Goal: Task Accomplishment & Management: Manage account settings

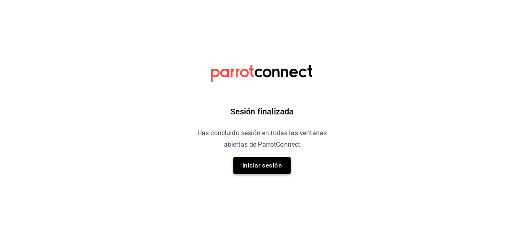
click at [278, 166] on button "Iniciar sesión" at bounding box center [261, 165] width 57 height 17
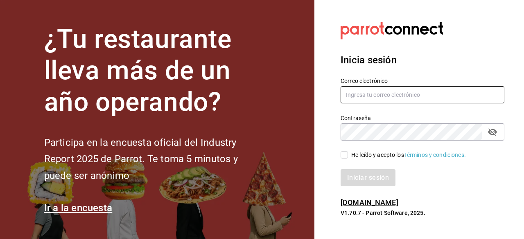
click at [405, 91] on input "text" at bounding box center [422, 94] width 164 height 17
type input "[EMAIL_ADDRESS][PERSON_NAME][DOMAIN_NAME]"
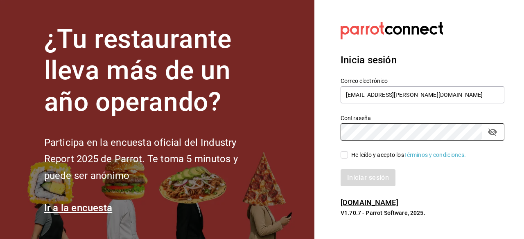
click at [342, 158] on input "He leído y acepto los Términos y condiciones." at bounding box center [343, 154] width 7 height 7
checkbox input "true"
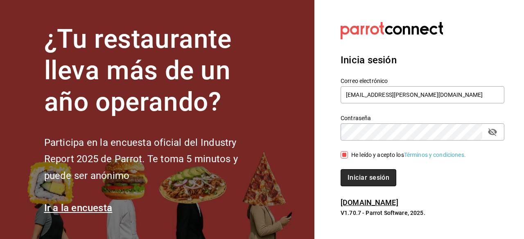
click at [361, 176] on button "Iniciar sesión" at bounding box center [368, 177] width 56 height 17
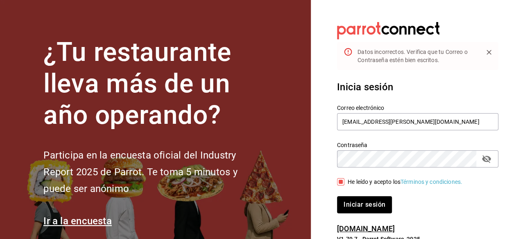
click at [487, 158] on icon "passwordField" at bounding box center [486, 159] width 10 height 10
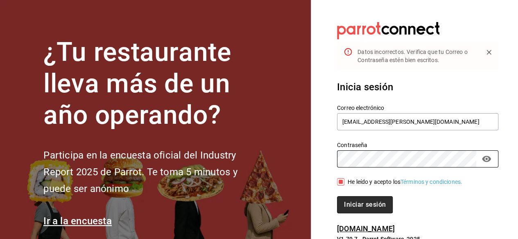
click at [362, 205] on button "Iniciar sesión" at bounding box center [365, 204] width 56 height 17
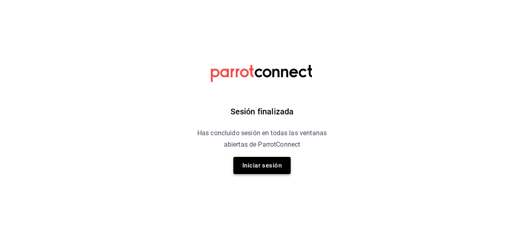
click at [237, 166] on button "Iniciar sesión" at bounding box center [261, 165] width 57 height 17
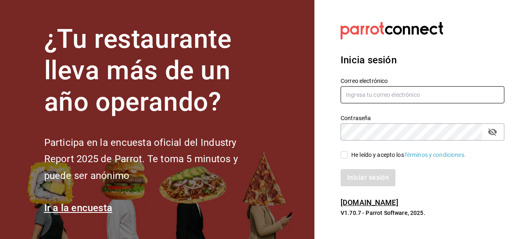
click at [378, 86] on input "text" at bounding box center [422, 94] width 164 height 17
type input "[EMAIL_ADDRESS][PERSON_NAME][DOMAIN_NAME]"
click at [345, 155] on input "He leído y acepto los Términos y condiciones." at bounding box center [343, 154] width 7 height 7
checkbox input "true"
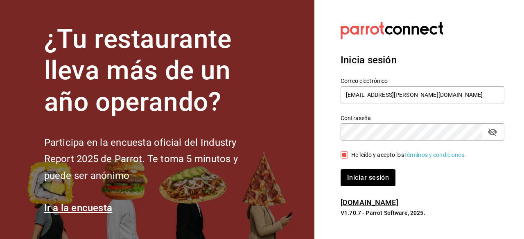
click at [488, 135] on icon "passwordField" at bounding box center [492, 132] width 10 height 10
click at [372, 178] on button "Iniciar sesión" at bounding box center [368, 177] width 56 height 17
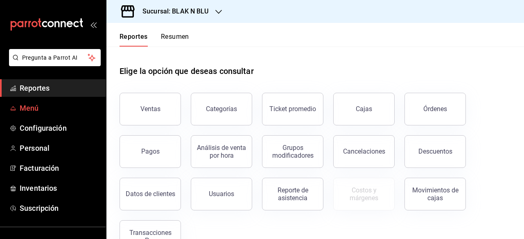
click at [40, 102] on link "Menú" at bounding box center [53, 108] width 106 height 18
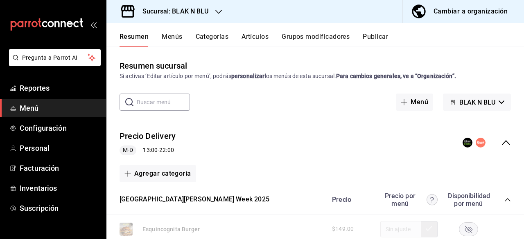
click at [173, 39] on button "Menús" at bounding box center [172, 40] width 20 height 14
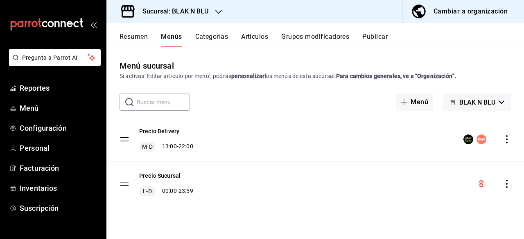
click at [122, 182] on tbody "Precio Delivery M-D 13:00 - 22:00 Precio Sucursal [PERSON_NAME] 00:00 - 23:59" at bounding box center [314, 161] width 417 height 89
click at [204, 36] on button "Categorías" at bounding box center [211, 40] width 33 height 14
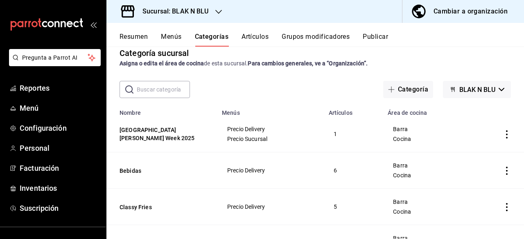
scroll to position [9, 0]
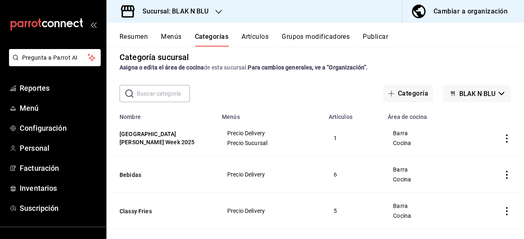
click at [246, 39] on button "Artículos" at bounding box center [254, 40] width 27 height 14
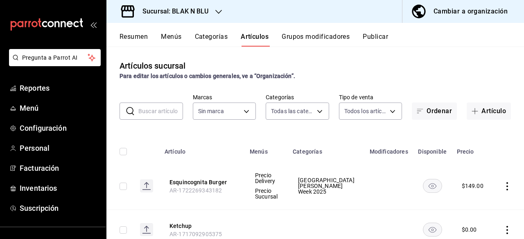
type input "a183b9a1-8233-4fd9-8735-df02ff7b3e58,99a4eebb-bb8c-4a03-b195-353edde960c3,c151a…"
type input "9c3c9d21-0c98-4dc3-ad66-8d83a8a9523a"
click at [215, 7] on div at bounding box center [218, 11] width 7 height 9
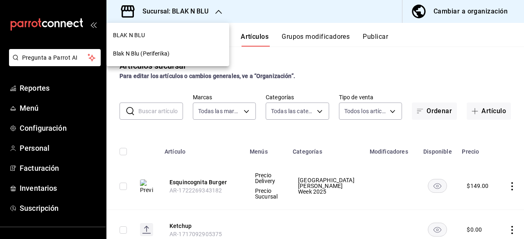
click at [143, 30] on div "BLAK N BLU" at bounding box center [167, 35] width 123 height 18
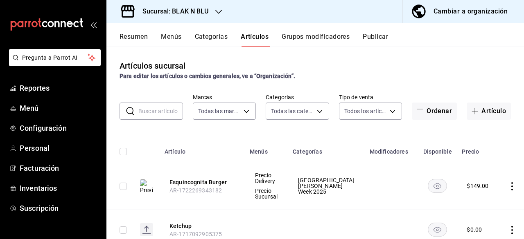
click at [167, 34] on button "Menús" at bounding box center [171, 40] width 20 height 14
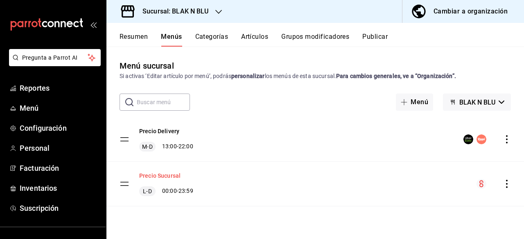
click at [157, 177] on button "Precio Sucursal" at bounding box center [159, 176] width 41 height 8
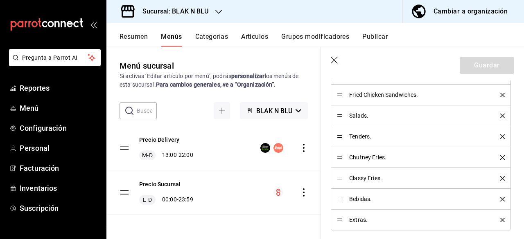
scroll to position [384, 0]
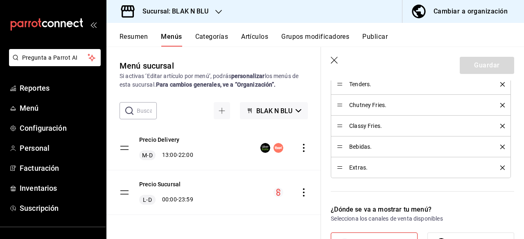
click at [357, 169] on span "Extras." at bounding box center [418, 168] width 139 height 6
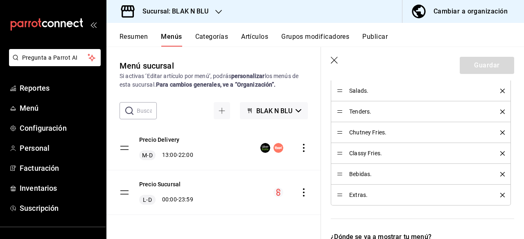
scroll to position [356, 0]
click at [209, 38] on button "Categorías" at bounding box center [211, 40] width 33 height 14
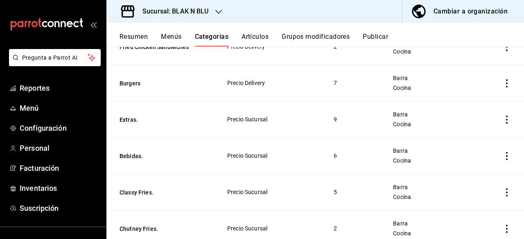
scroll to position [319, 0]
click at [129, 118] on button "Extras." at bounding box center [160, 119] width 82 height 8
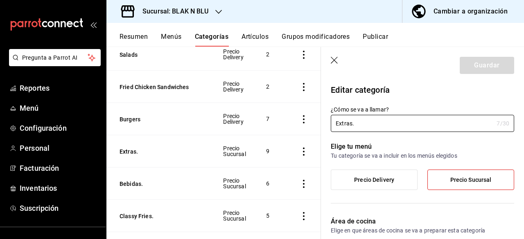
click at [254, 36] on button "Artículos" at bounding box center [254, 40] width 27 height 14
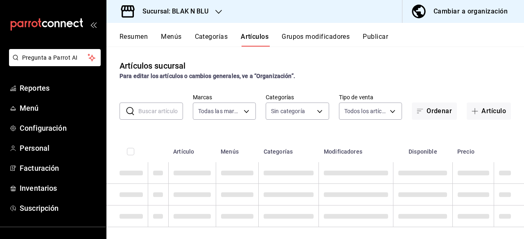
type input "9c3c9d21-0c98-4dc3-ad66-8d83a8a9523a"
type input "a183b9a1-8233-4fd9-8735-df02ff7b3e58,99a4eebb-bb8c-4a03-b195-353edde960c3,c151a…"
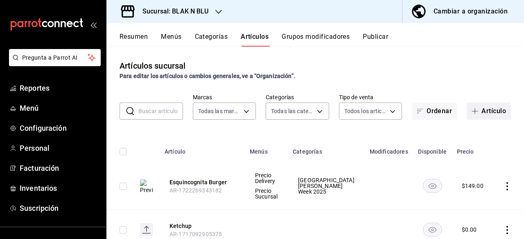
click at [490, 113] on button "Artículo" at bounding box center [488, 111] width 44 height 17
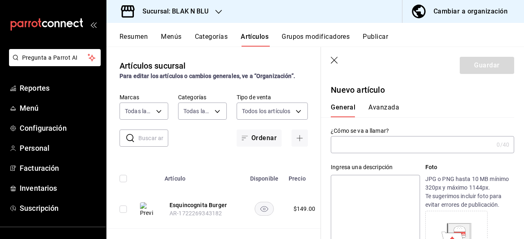
click at [335, 60] on icon "button" at bounding box center [335, 61] width 8 height 8
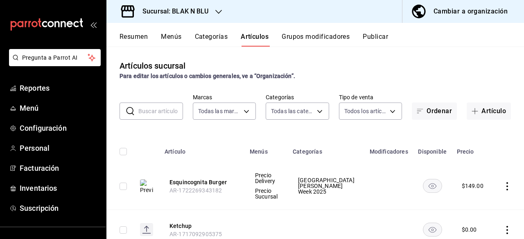
click at [215, 15] on div at bounding box center [218, 11] width 7 height 9
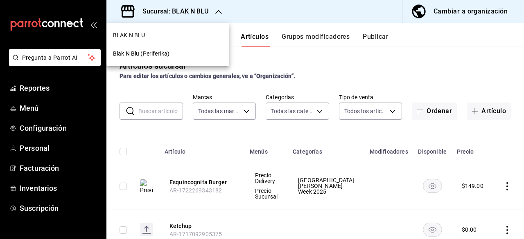
click at [142, 52] on span "Blak N Blu (Periferika)" at bounding box center [141, 54] width 56 height 9
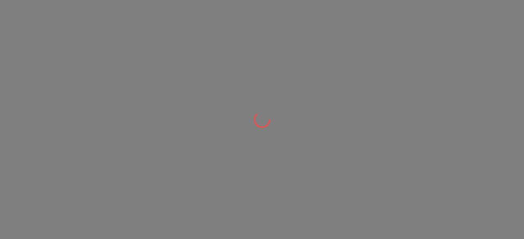
drag, startPoint x: 277, startPoint y: 102, endPoint x: 165, endPoint y: 168, distance: 130.2
click at [165, 168] on div at bounding box center [262, 119] width 524 height 239
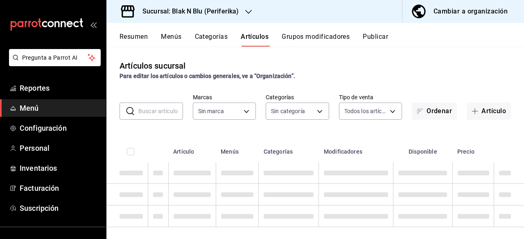
type input "10c3023a-2c0d-4f65-83a2-a58b1440b548,455ca555-05ad-479f-b502-a7382e9b312a,432c8…"
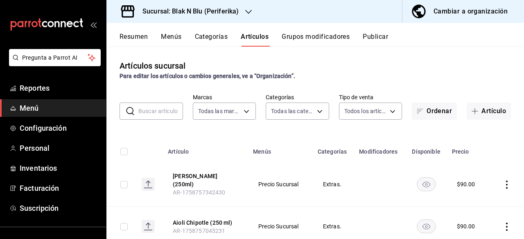
type input "16aed09a-5619-4059-b816-78b7f0305363"
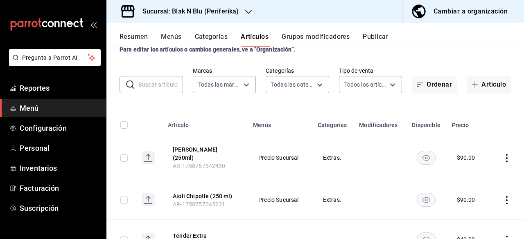
click at [502, 154] on icon "actions" at bounding box center [506, 158] width 8 height 8
click at [476, 176] on span "Editar" at bounding box center [475, 174] width 21 height 9
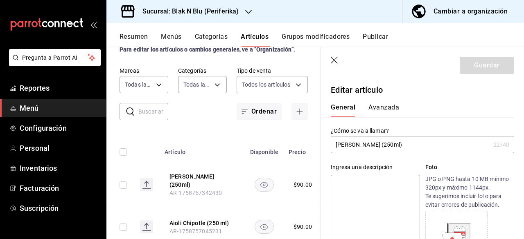
click at [334, 62] on icon "button" at bounding box center [335, 61] width 8 height 8
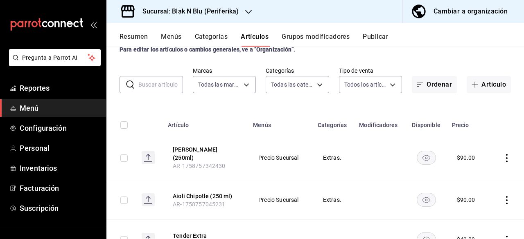
click at [484, 6] on div "Cambiar a organización" at bounding box center [470, 11] width 74 height 11
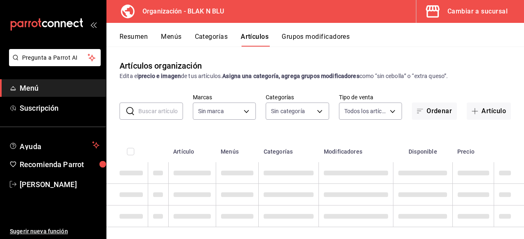
type input "fcd12dff-0d1b-4c5f-babf-93b1e3c3ab5b,d601e392-6c3c-41d2-9837-4d551b064454,00582…"
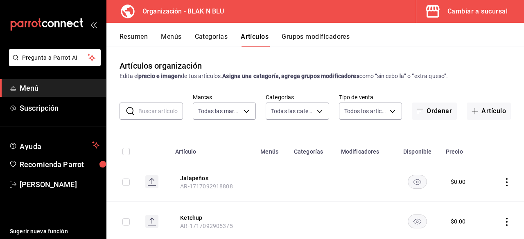
type input "3ce6af71-74a5-4bb3-b18b-6e412c6692c0"
click at [476, 108] on button "Artículo" at bounding box center [488, 111] width 44 height 17
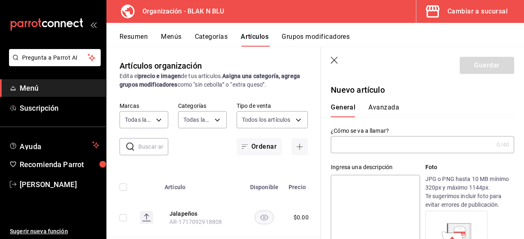
click at [200, 147] on div "​ ​ Marcas Todas las marcas, Sin marca 3ce6af71-74a5-4bb3-b18b-6e412c6692c0 Cat…" at bounding box center [213, 128] width 214 height 53
click at [333, 60] on icon "button" at bounding box center [335, 61] width 8 height 8
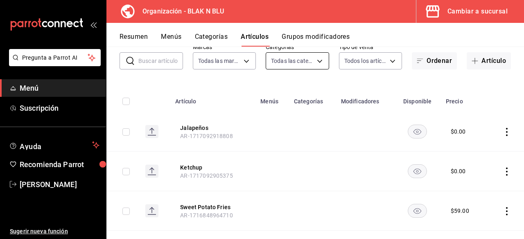
scroll to position [64, 0]
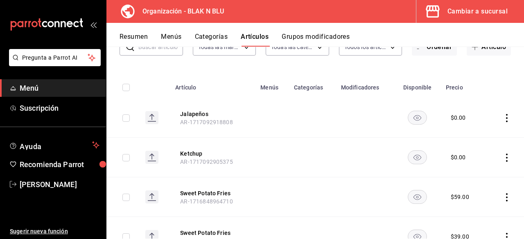
click at [170, 41] on button "Menús" at bounding box center [171, 40] width 20 height 14
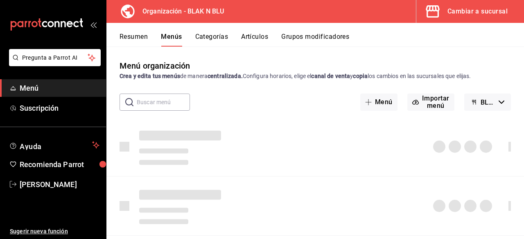
click at [251, 37] on button "Artículos" at bounding box center [254, 40] width 27 height 14
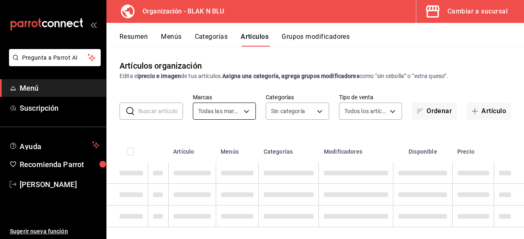
type input "3ce6af71-74a5-4bb3-b18b-6e412c6692c0"
type input "fcd12dff-0d1b-4c5f-babf-93b1e3c3ab5b,d601e392-6c3c-41d2-9837-4d551b064454,00582…"
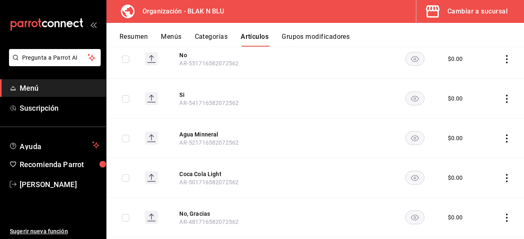
scroll to position [1599, 0]
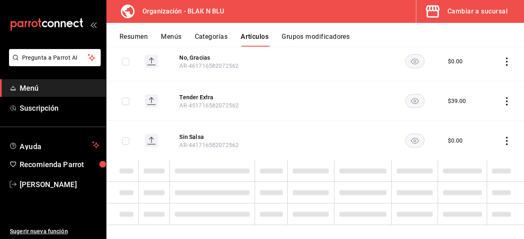
click at [174, 34] on button "Menús" at bounding box center [171, 40] width 20 height 14
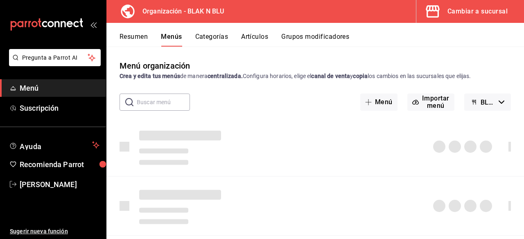
click at [477, 8] on div "Cambiar a sucursal" at bounding box center [477, 11] width 60 height 11
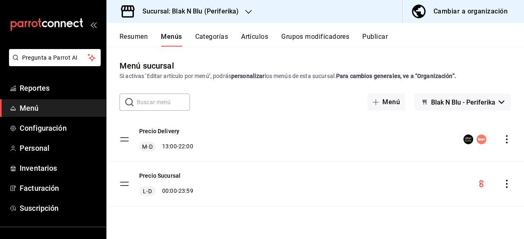
click at [142, 35] on button "Resumen" at bounding box center [133, 40] width 28 height 14
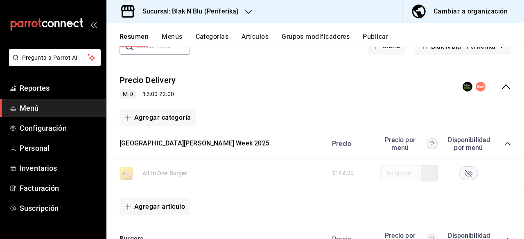
scroll to position [58, 0]
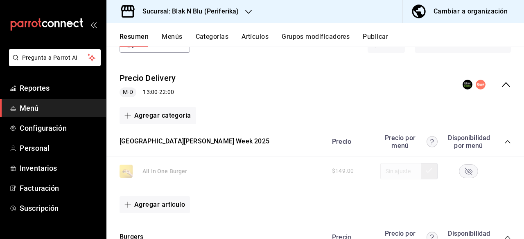
click at [501, 80] on icon "collapse-menu-row" at bounding box center [506, 85] width 10 height 10
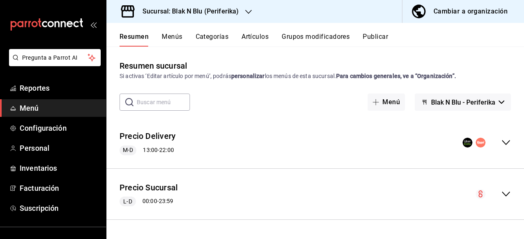
scroll to position [0, 0]
click at [507, 144] on icon "collapse-menu-row" at bounding box center [506, 143] width 10 height 10
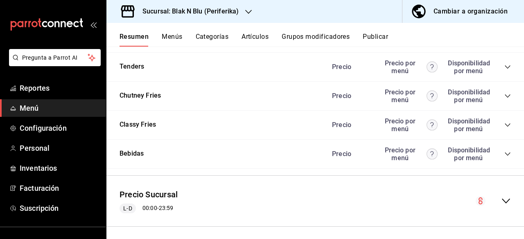
scroll to position [631, 0]
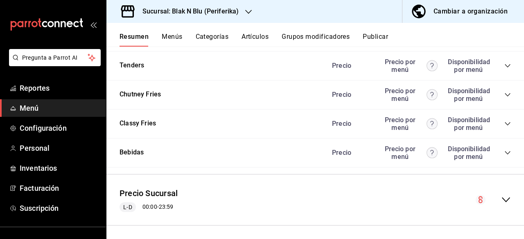
click at [260, 35] on button "Artículos" at bounding box center [254, 40] width 27 height 14
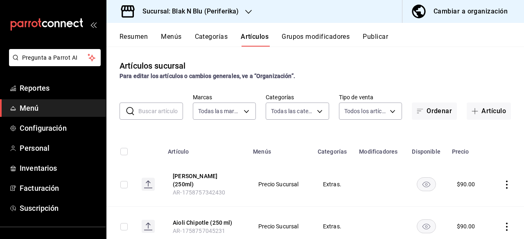
type input "16aed09a-5619-4059-b816-78b7f0305363"
type input "10c3023a-2c0d-4f65-83a2-a58b1440b548,455ca555-05ad-479f-b502-a7382e9b312a,432c8…"
click at [209, 36] on button "Categorías" at bounding box center [211, 40] width 33 height 14
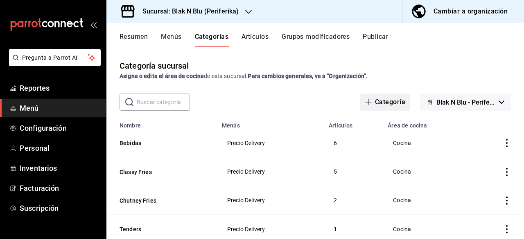
click at [391, 104] on button "Categoría" at bounding box center [385, 102] width 50 height 17
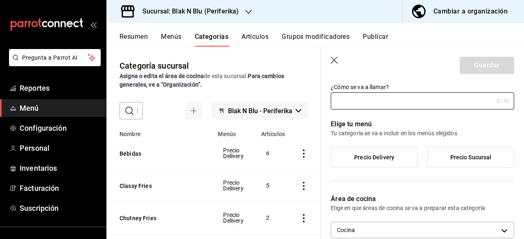
scroll to position [23, 0]
click at [368, 155] on span "Precio Delivery" at bounding box center [374, 157] width 40 height 7
click at [0, 0] on input "Precio Delivery" at bounding box center [0, 0] width 0 height 0
click at [375, 100] on input "¿Cómo se va a llamar?" at bounding box center [412, 100] width 162 height 16
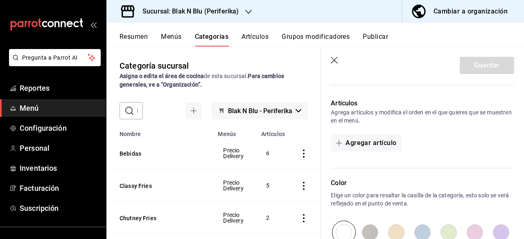
scroll to position [189, 0]
type input "Extras"
click at [377, 143] on button "Agregar artículo" at bounding box center [366, 142] width 70 height 17
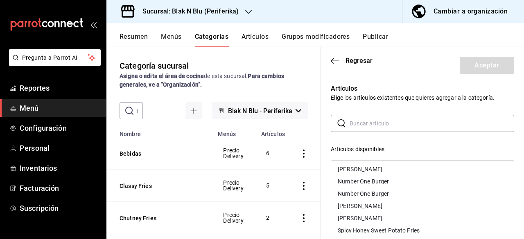
scroll to position [601, 0]
click at [356, 63] on span "Regresar" at bounding box center [358, 61] width 27 height 8
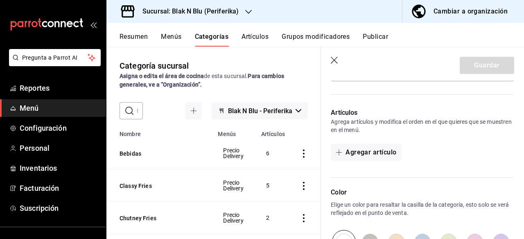
scroll to position [193, 0]
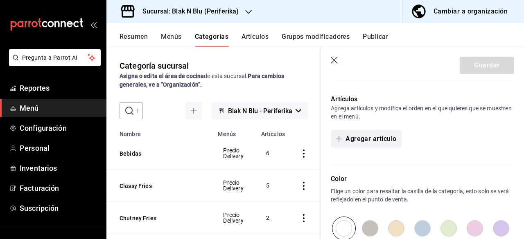
click at [384, 140] on button "Agregar artículo" at bounding box center [366, 139] width 70 height 17
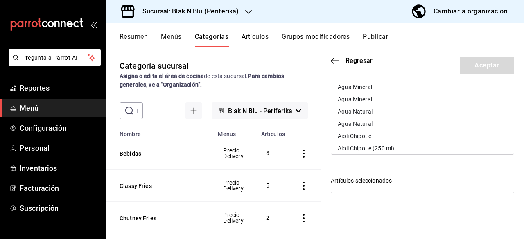
scroll to position [72, 0]
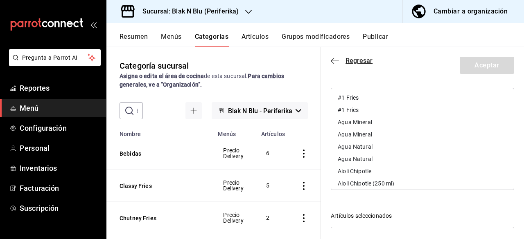
click at [364, 64] on span "Regresar" at bounding box center [358, 61] width 27 height 8
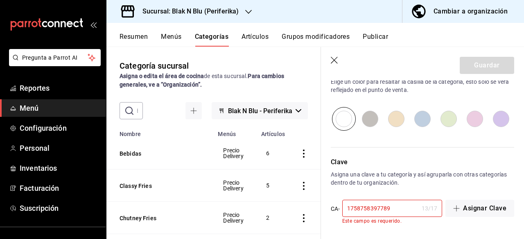
scroll to position [303, 0]
click at [394, 207] on input "1758758397789" at bounding box center [380, 208] width 76 height 16
click at [331, 58] on icon "button" at bounding box center [335, 61] width 8 height 8
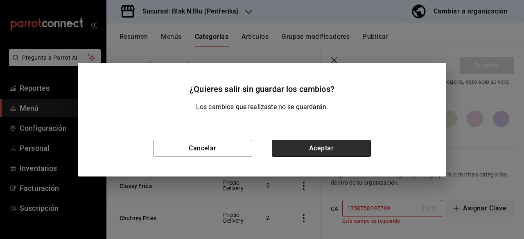
click at [326, 148] on button "Aceptar" at bounding box center [321, 148] width 99 height 17
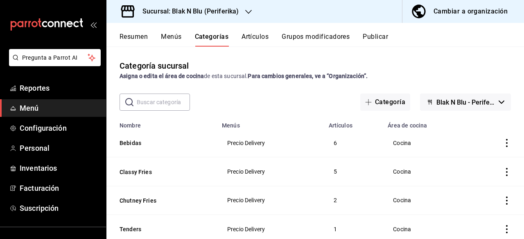
click at [247, 10] on icon "button" at bounding box center [248, 12] width 7 height 7
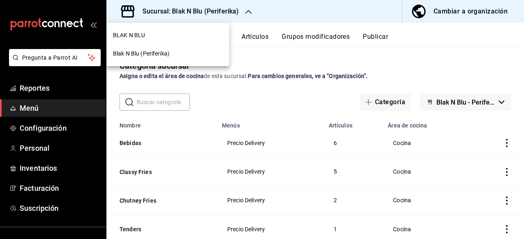
click at [158, 29] on div "BLAK N BLU" at bounding box center [167, 35] width 123 height 18
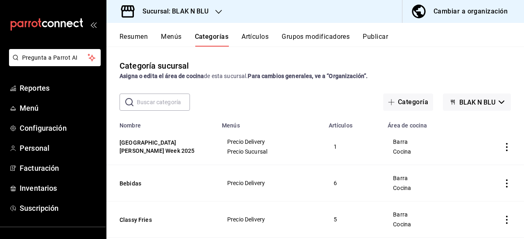
click at [200, 14] on h3 "Sucursal: BLAK N BLU" at bounding box center [172, 12] width 73 height 10
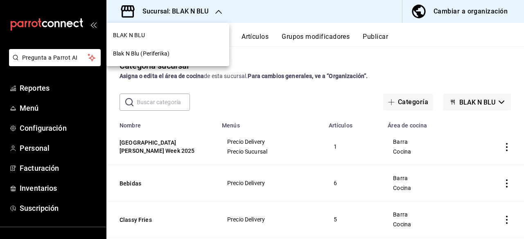
click at [140, 36] on span "BLAK N BLU" at bounding box center [129, 35] width 32 height 9
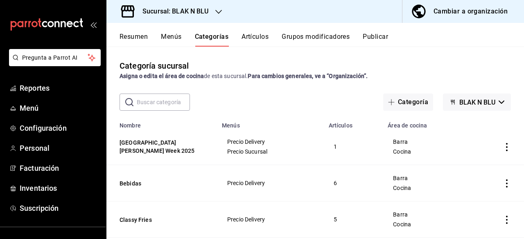
click at [138, 41] on button "Resumen" at bounding box center [133, 40] width 28 height 14
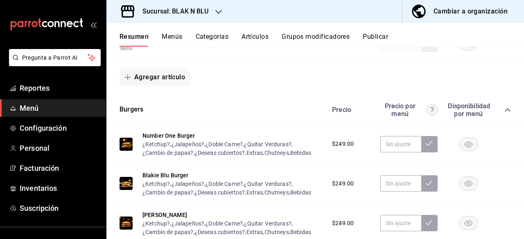
scroll to position [186, 0]
click at [145, 134] on button "Number One Burger" at bounding box center [168, 135] width 53 height 8
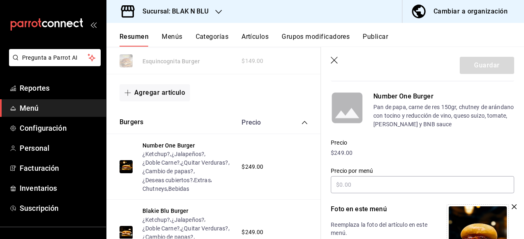
scroll to position [132, 0]
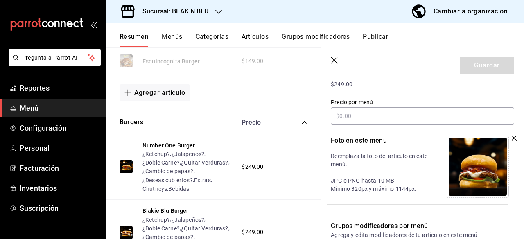
click at [216, 14] on icon "button" at bounding box center [218, 12] width 7 height 7
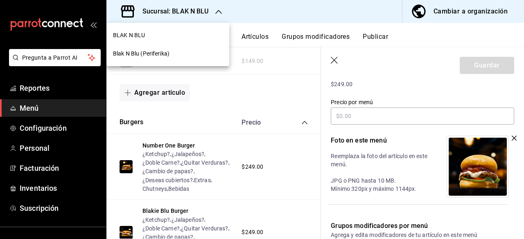
click at [145, 54] on span "Blak N Blu (Periferika)" at bounding box center [141, 54] width 56 height 9
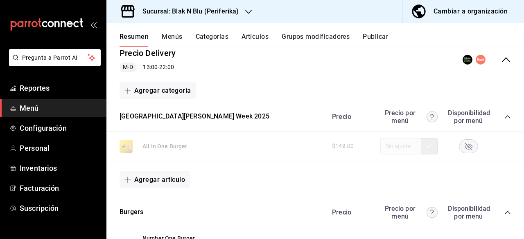
scroll to position [76, 0]
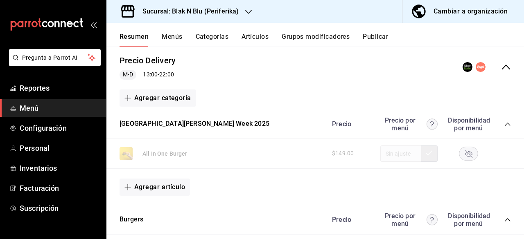
click at [237, 12] on h3 "Sucursal: Blak N Blu (Periferika)" at bounding box center [187, 12] width 103 height 10
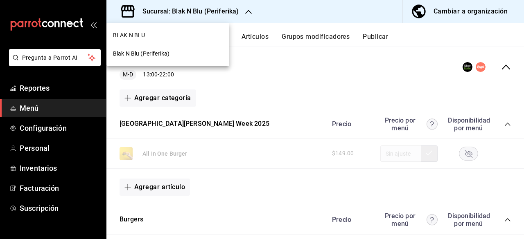
click at [137, 38] on span "BLAK N BLU" at bounding box center [129, 35] width 32 height 9
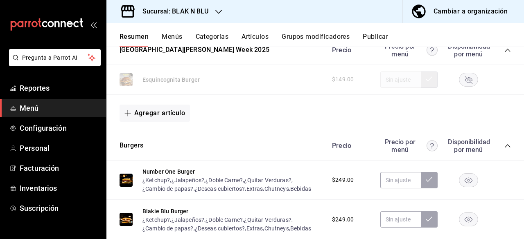
scroll to position [150, 0]
click at [164, 171] on button "Number One Burger" at bounding box center [168, 171] width 53 height 8
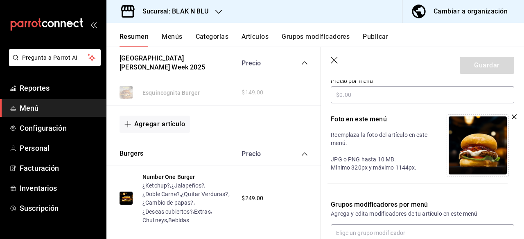
scroll to position [153, 0]
click at [511, 115] on icon "button" at bounding box center [513, 116] width 5 height 5
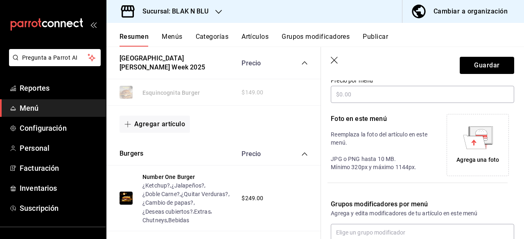
click at [475, 141] on icon at bounding box center [474, 142] width 23 height 14
click at [332, 59] on icon "button" at bounding box center [334, 60] width 7 height 7
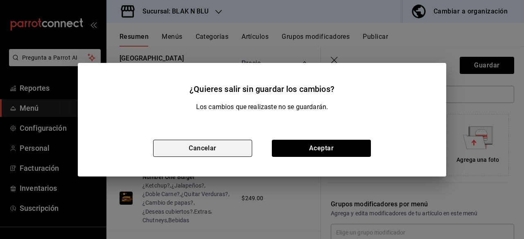
click at [214, 153] on button "Cancelar" at bounding box center [202, 148] width 99 height 17
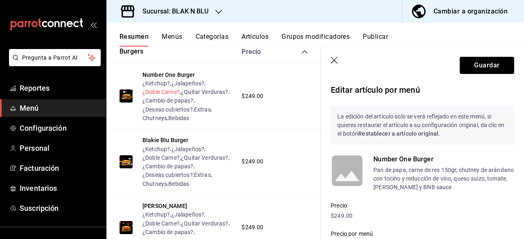
scroll to position [252, 0]
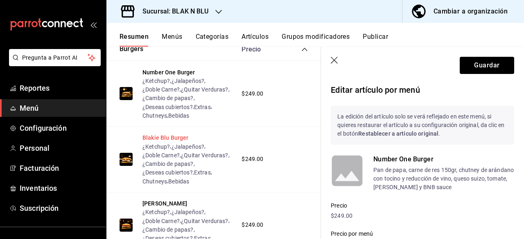
click at [158, 139] on button "Blakie Blu Burger" at bounding box center [165, 138] width 46 height 8
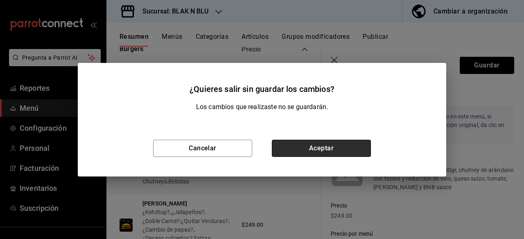
click at [307, 145] on button "Aceptar" at bounding box center [321, 148] width 99 height 17
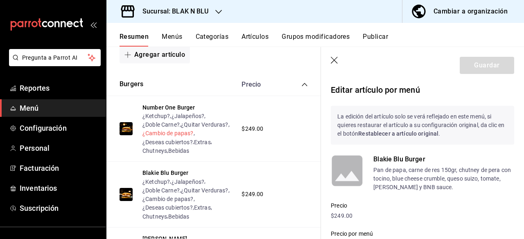
scroll to position [216, 0]
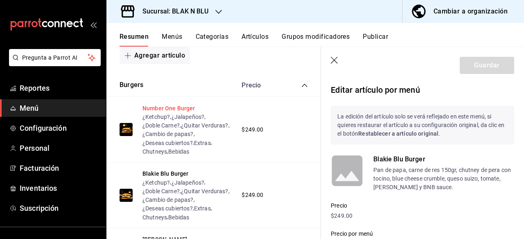
click at [162, 104] on button "Number One Burger" at bounding box center [168, 108] width 53 height 8
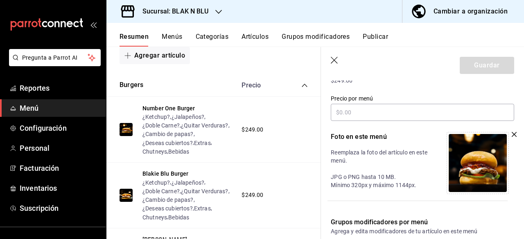
scroll to position [138, 0]
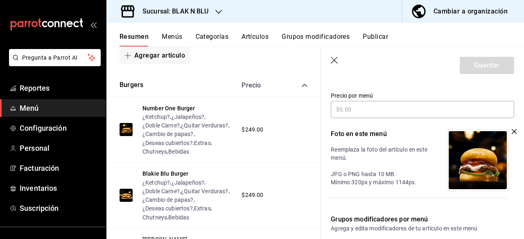
click at [511, 132] on icon "button" at bounding box center [513, 131] width 5 height 5
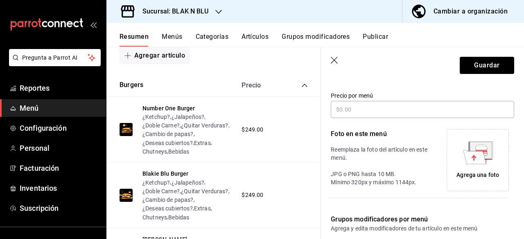
click at [467, 156] on icon at bounding box center [474, 157] width 23 height 14
click at [478, 161] on icon at bounding box center [474, 157] width 23 height 14
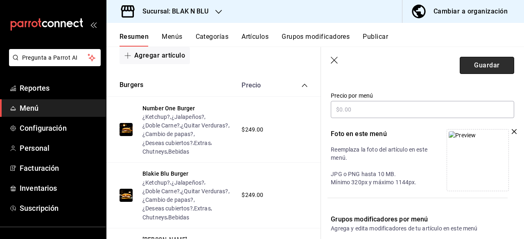
click at [493, 70] on button "Guardar" at bounding box center [487, 65] width 54 height 17
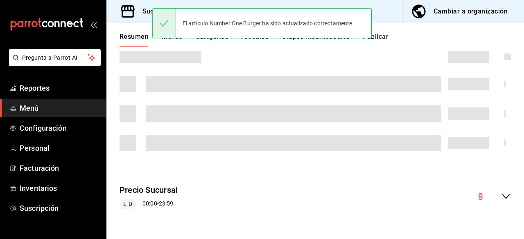
scroll to position [237, 0]
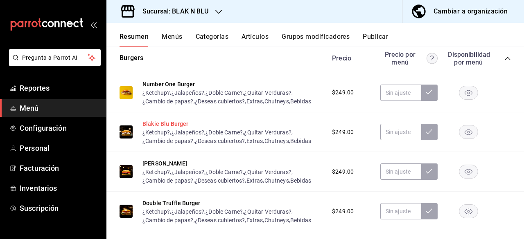
click at [165, 123] on button "Blakie Blu Burger" at bounding box center [165, 124] width 46 height 8
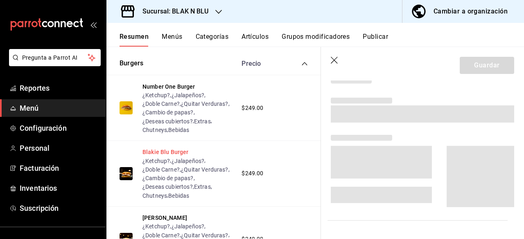
scroll to position [225, 0]
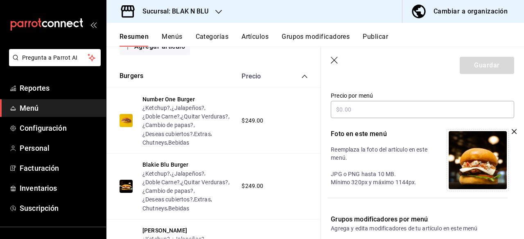
click at [511, 133] on icon "button" at bounding box center [513, 131] width 5 height 5
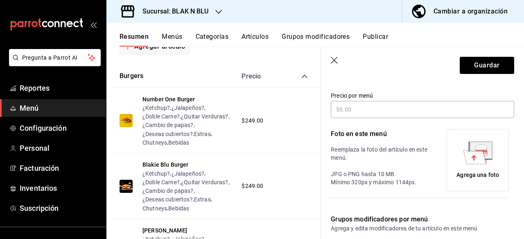
click at [481, 149] on icon at bounding box center [481, 146] width 12 height 5
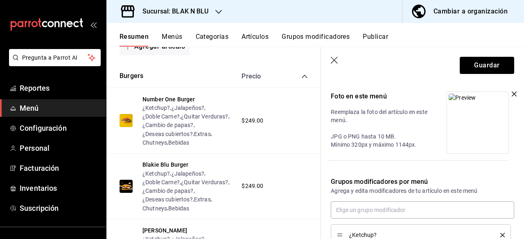
scroll to position [181, 0]
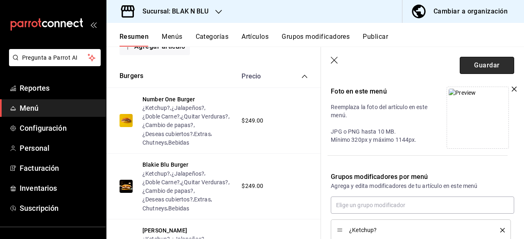
click at [491, 63] on button "Guardar" at bounding box center [487, 65] width 54 height 17
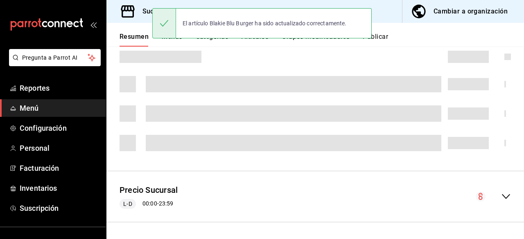
scroll to position [237, 0]
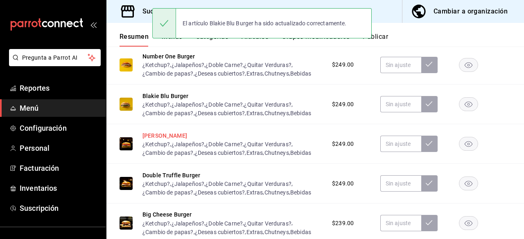
click at [164, 137] on button "[PERSON_NAME]" at bounding box center [164, 136] width 45 height 8
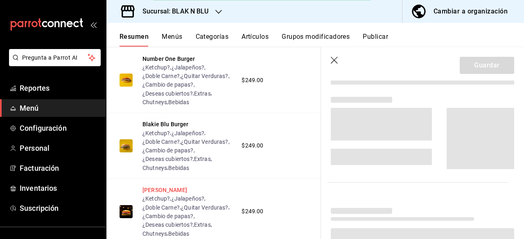
scroll to position [249, 0]
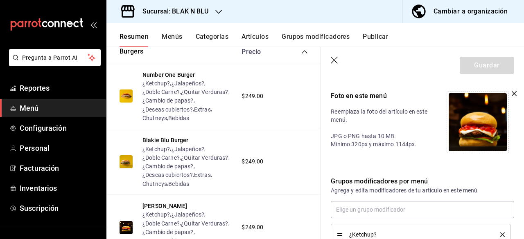
click at [511, 92] on icon "button" at bounding box center [513, 93] width 5 height 5
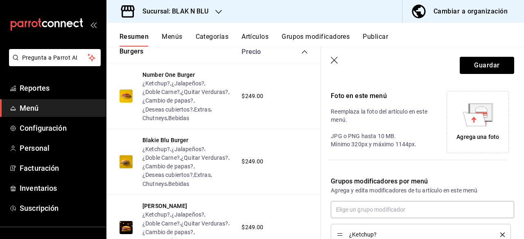
click at [465, 115] on icon at bounding box center [474, 119] width 23 height 14
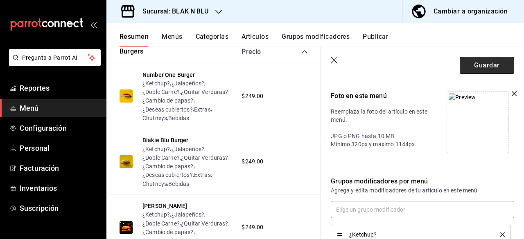
click at [482, 62] on button "Guardar" at bounding box center [487, 65] width 54 height 17
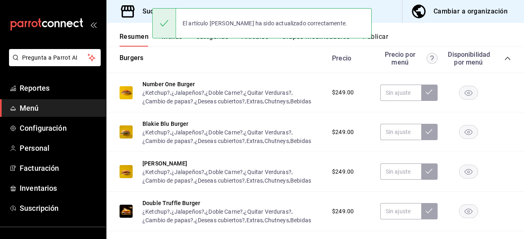
scroll to position [282, 0]
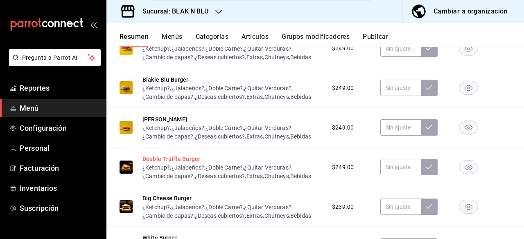
click at [155, 159] on button "Double Truffle Burger" at bounding box center [171, 159] width 58 height 8
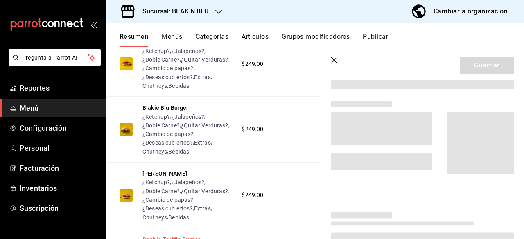
scroll to position [266, 0]
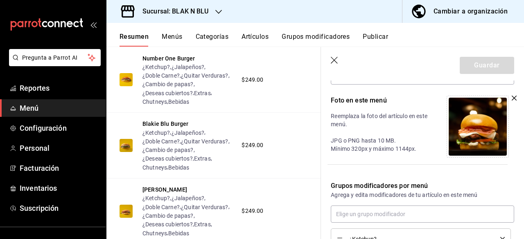
click at [331, 63] on icon "button" at bounding box center [334, 60] width 7 height 7
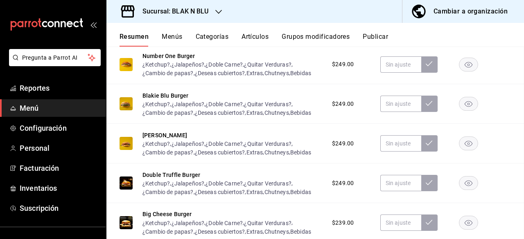
scroll to position [167, 0]
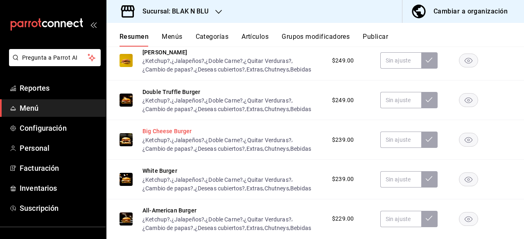
click at [179, 134] on button "Big Cheese Burger" at bounding box center [167, 131] width 50 height 8
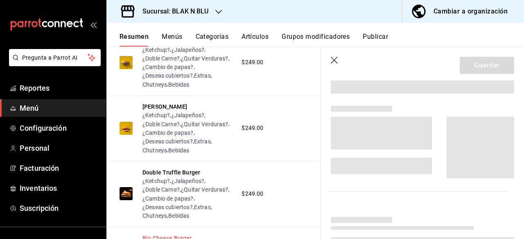
scroll to position [332, 0]
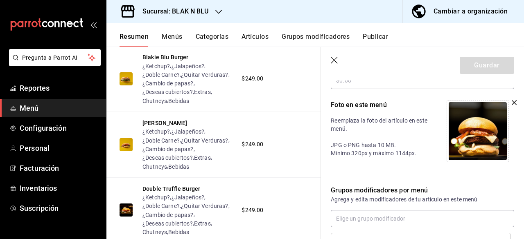
click at [512, 104] on icon "button" at bounding box center [513, 102] width 5 height 5
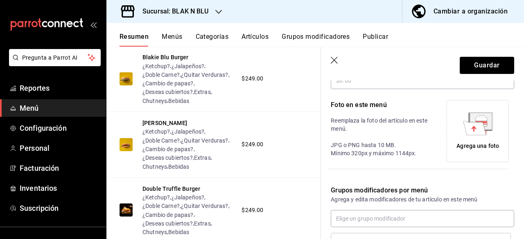
click at [469, 123] on icon at bounding box center [474, 128] width 23 height 14
click at [464, 111] on img at bounding box center [461, 106] width 27 height 9
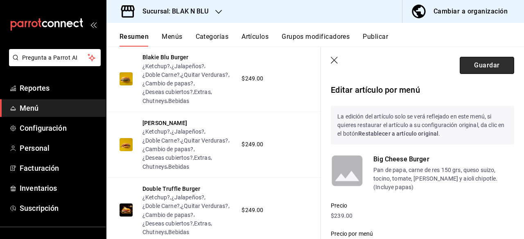
click at [481, 68] on button "Guardar" at bounding box center [487, 65] width 54 height 17
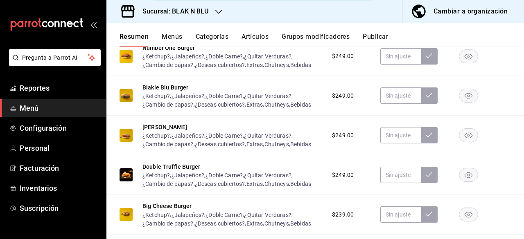
scroll to position [286, 0]
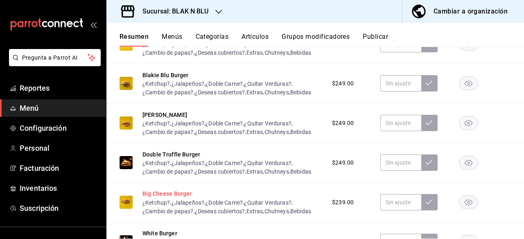
click at [160, 197] on button "Big Cheese Burger" at bounding box center [167, 194] width 50 height 8
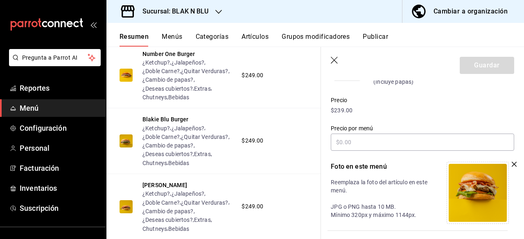
scroll to position [105, 0]
click at [335, 59] on icon "button" at bounding box center [334, 60] width 7 height 7
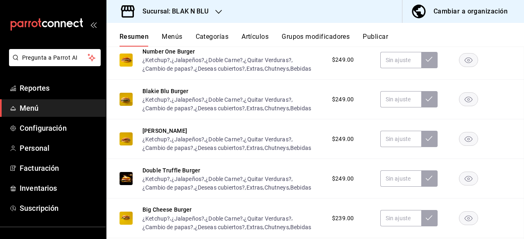
scroll to position [357, 0]
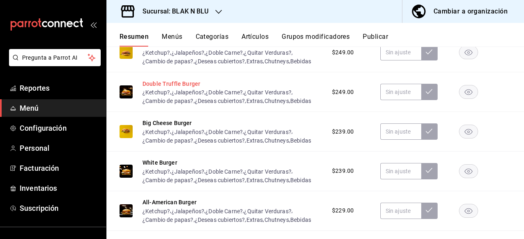
click at [164, 82] on button "Double Truffle Burger" at bounding box center [171, 84] width 58 height 8
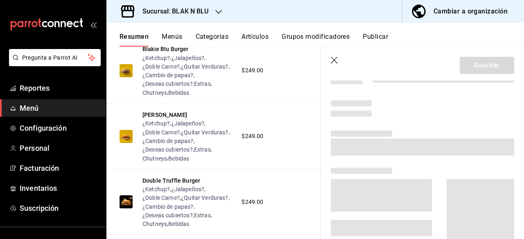
scroll to position [144, 0]
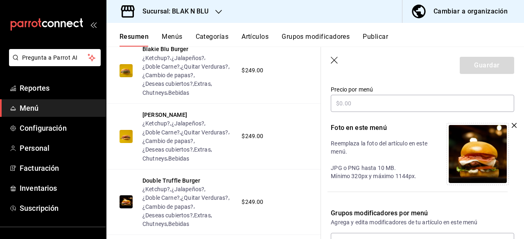
click at [511, 123] on icon "button" at bounding box center [513, 125] width 5 height 5
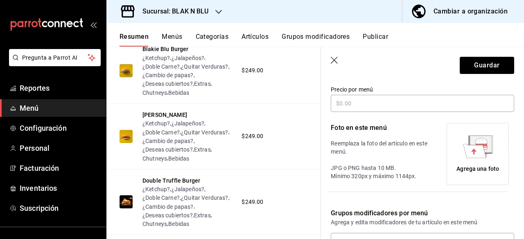
click at [474, 149] on icon at bounding box center [474, 151] width 23 height 14
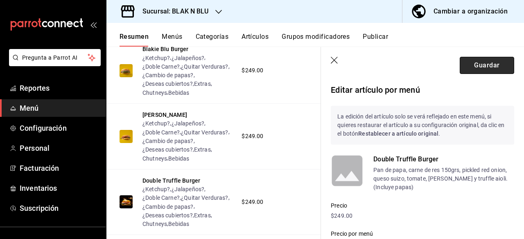
click at [476, 64] on button "Guardar" at bounding box center [487, 65] width 54 height 17
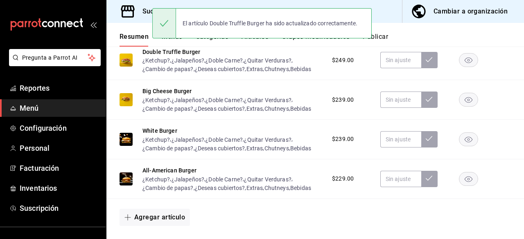
scroll to position [389, 0]
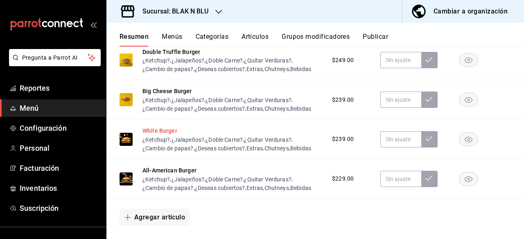
click at [160, 131] on button "White Burger" at bounding box center [159, 131] width 35 height 8
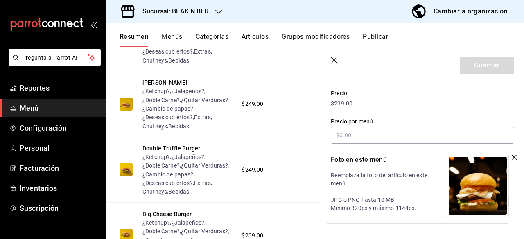
scroll to position [144, 0]
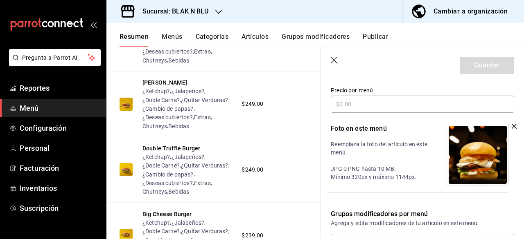
click at [511, 126] on icon "button" at bounding box center [513, 126] width 5 height 5
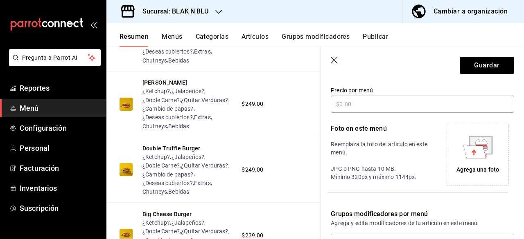
click at [467, 153] on icon at bounding box center [474, 152] width 23 height 14
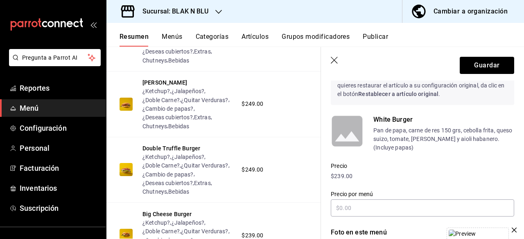
scroll to position [0, 0]
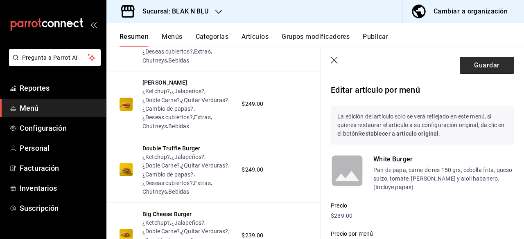
click at [480, 62] on button "Guardar" at bounding box center [487, 65] width 54 height 17
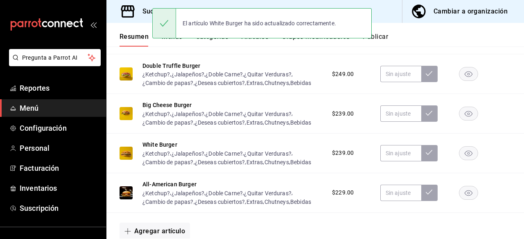
scroll to position [376, 0]
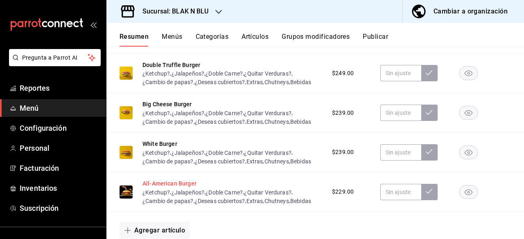
click at [167, 184] on button "All-American Burger" at bounding box center [169, 184] width 54 height 8
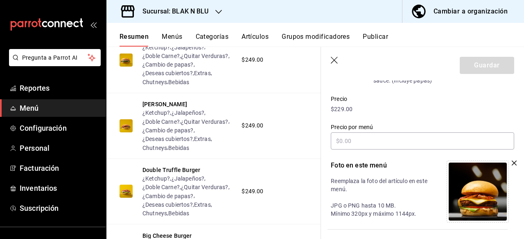
scroll to position [107, 0]
click at [512, 162] on icon "button" at bounding box center [513, 162] width 5 height 5
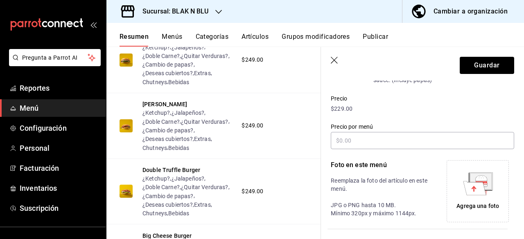
click at [477, 183] on icon at bounding box center [474, 188] width 23 height 14
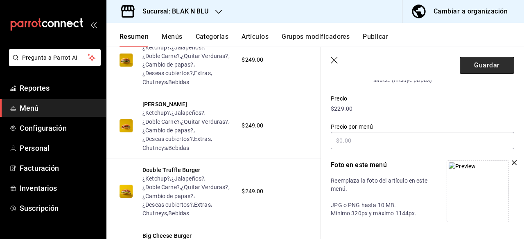
click at [484, 65] on button "Guardar" at bounding box center [487, 65] width 54 height 17
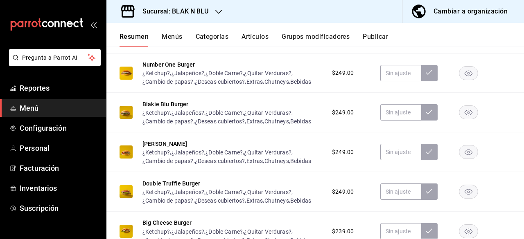
scroll to position [256, 0]
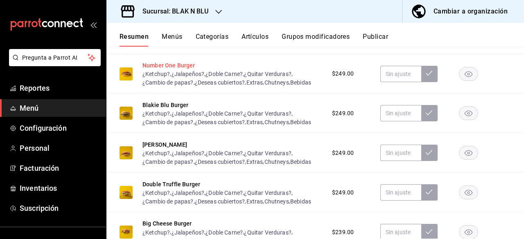
click at [174, 65] on button "Number One Burger" at bounding box center [168, 65] width 53 height 8
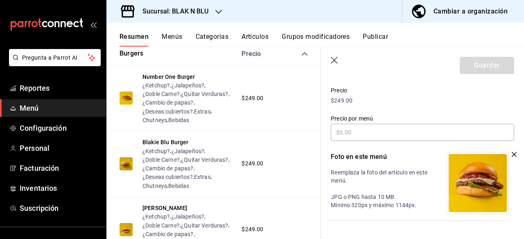
scroll to position [118, 0]
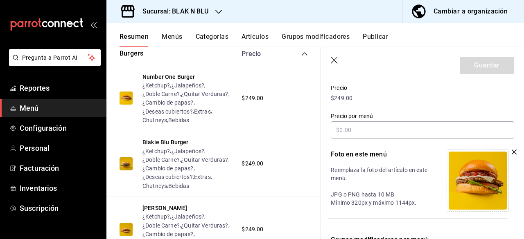
click at [335, 62] on icon "button" at bounding box center [335, 61] width 8 height 8
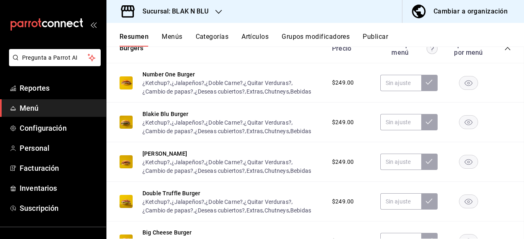
scroll to position [282, 0]
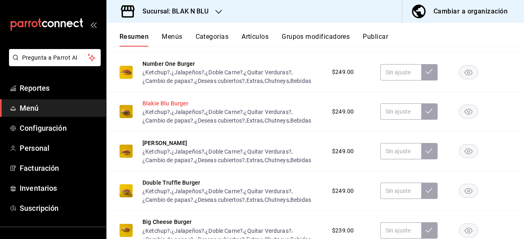
click at [174, 104] on button "Blakie Blu Burger" at bounding box center [165, 103] width 46 height 8
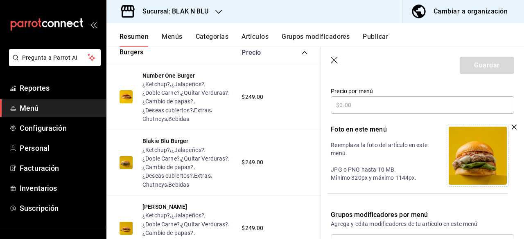
scroll to position [143, 0]
click at [333, 63] on icon "button" at bounding box center [335, 61] width 8 height 8
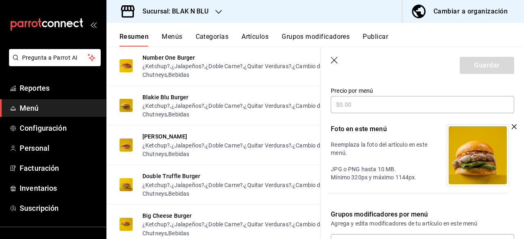
scroll to position [133, 0]
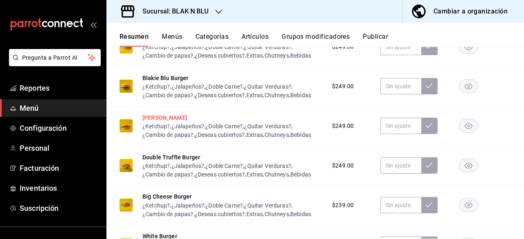
click at [160, 118] on button "[PERSON_NAME]" at bounding box center [164, 118] width 45 height 8
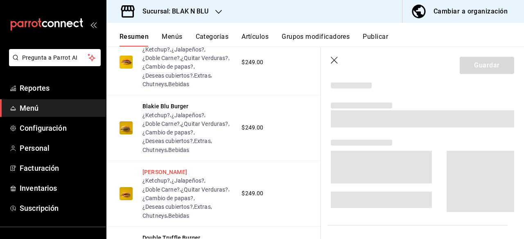
scroll to position [267, 0]
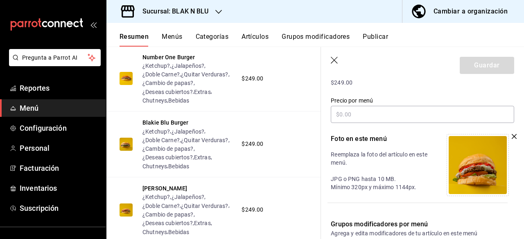
click at [329, 59] on header "Guardar" at bounding box center [422, 64] width 203 height 34
click at [334, 60] on icon "button" at bounding box center [334, 60] width 7 height 7
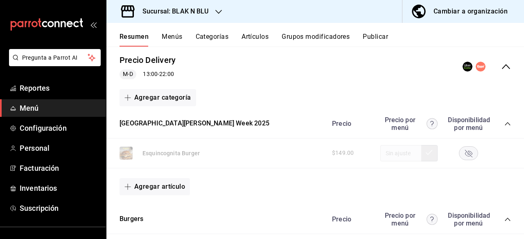
scroll to position [74, 0]
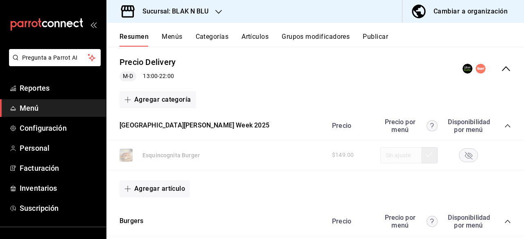
click at [387, 44] on button "Publicar" at bounding box center [375, 40] width 25 height 14
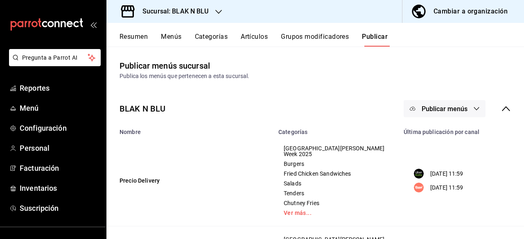
click at [466, 111] on button "Publicar menús" at bounding box center [444, 108] width 82 height 17
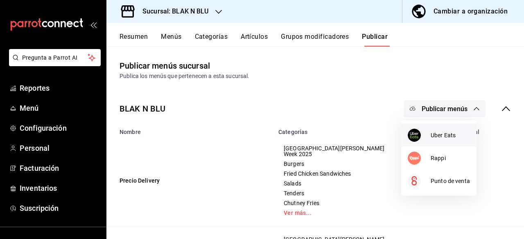
click at [435, 133] on span "Uber Eats" at bounding box center [449, 135] width 39 height 9
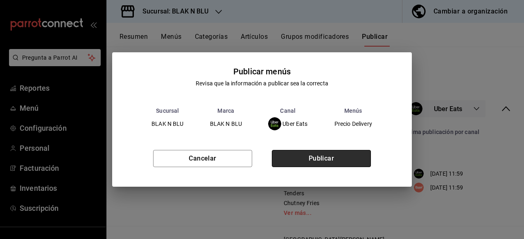
click at [327, 154] on button "Publicar" at bounding box center [321, 158] width 99 height 17
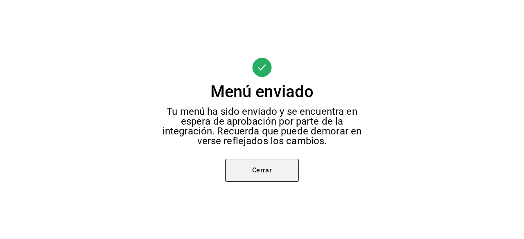
click at [257, 166] on button "Cerrar" at bounding box center [262, 170] width 74 height 23
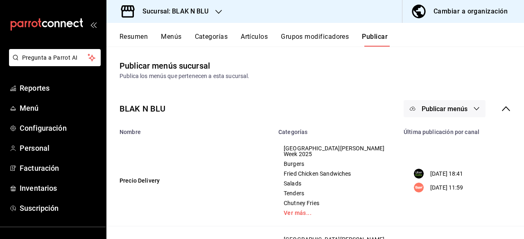
click at [454, 113] on span "Publicar menús" at bounding box center [444, 109] width 46 height 8
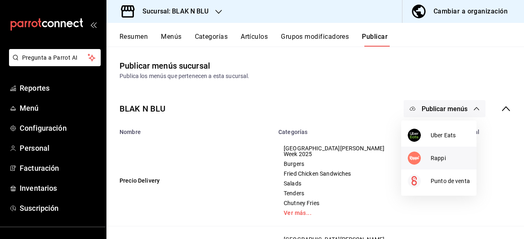
click at [425, 157] on div at bounding box center [419, 158] width 23 height 13
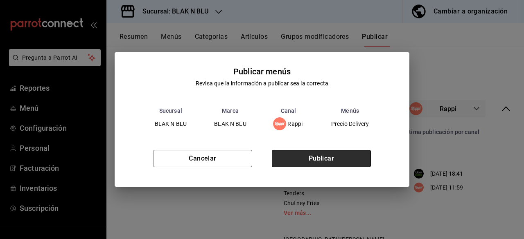
click at [327, 160] on button "Publicar" at bounding box center [321, 158] width 99 height 17
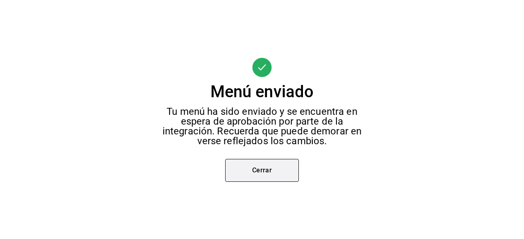
click at [262, 169] on button "Cerrar" at bounding box center [262, 170] width 74 height 23
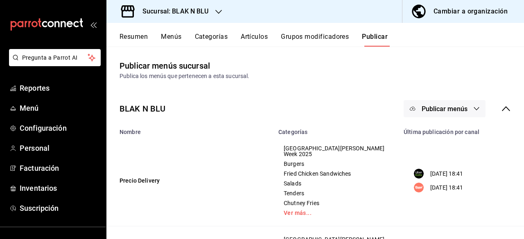
click at [133, 36] on button "Resumen" at bounding box center [133, 40] width 28 height 14
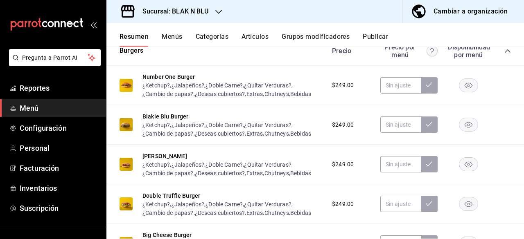
scroll to position [246, 0]
